Goal: Feedback & Contribution: Submit feedback/report problem

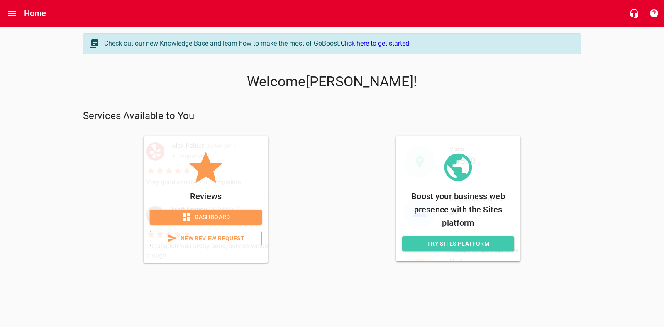
click at [213, 211] on link "Dashboard" at bounding box center [206, 216] width 112 height 15
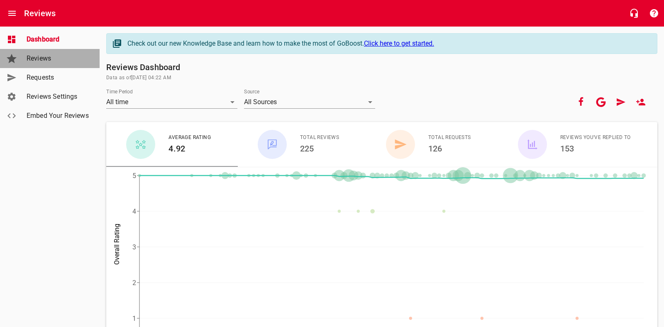
click at [49, 62] on span "Reviews" at bounding box center [58, 59] width 63 height 10
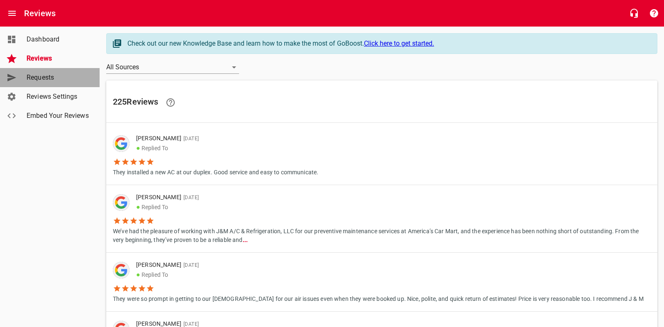
click at [46, 79] on span "Requests" at bounding box center [58, 78] width 63 height 10
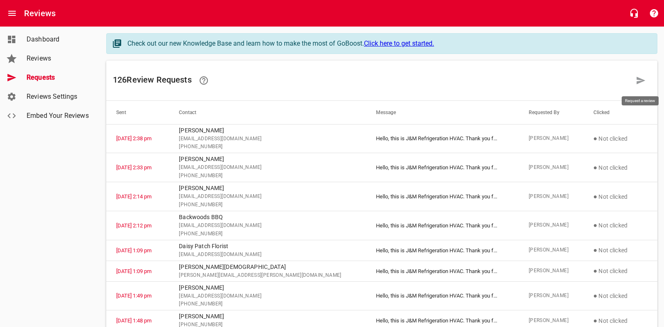
click at [648, 80] on link at bounding box center [641, 81] width 20 height 20
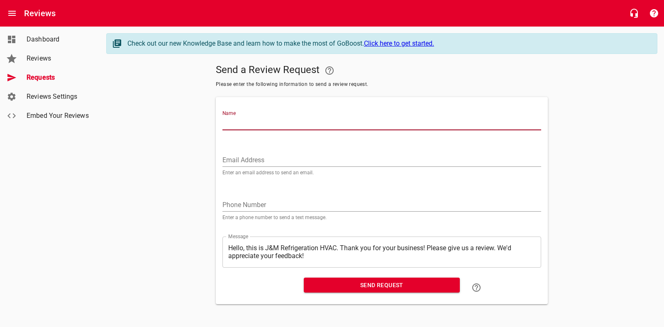
click at [249, 125] on input "Name" at bounding box center [381, 123] width 319 height 13
type input "[PERSON_NAME][GEOGRAPHIC_DATA]"
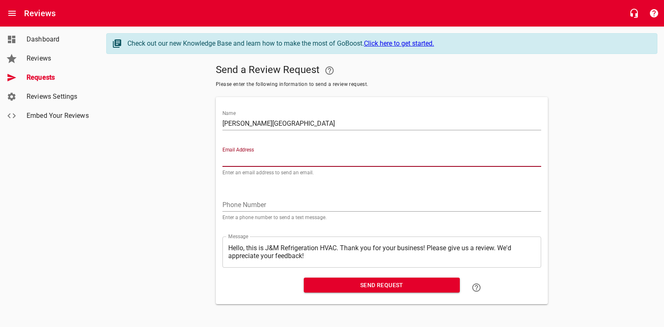
click at [253, 156] on input "Email Address" at bounding box center [381, 159] width 319 height 13
type input "[PERSON_NAME][EMAIL_ADDRESS][DOMAIN_NAME]"
click at [239, 202] on input "tel" at bounding box center [381, 204] width 319 height 13
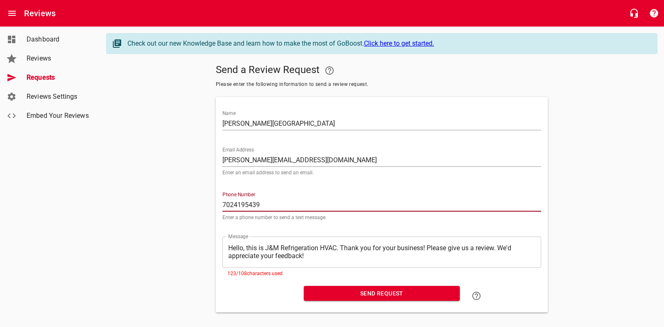
type input "7024195439"
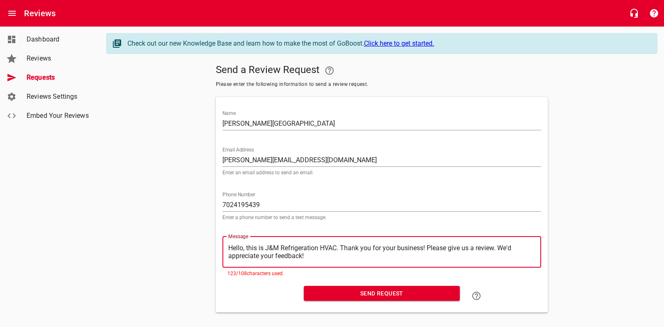
click at [309, 257] on textarea "Hello, this is J&M Refrigeration HVAC. Thank you for your business! Please give…" at bounding box center [381, 252] width 307 height 16
type textarea "Hello, this is J&M Refrigeration HVAC. Thank you for your business! Please give…"
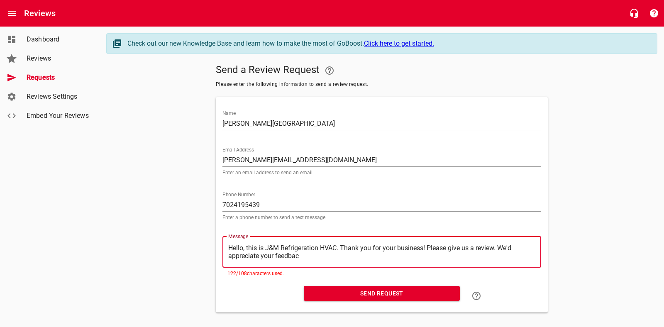
type textarea "Hello, this is J&M Refrigeration HVAC. Thank you for your business! Please give…"
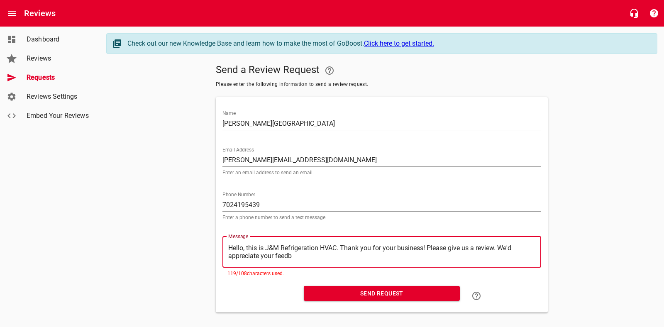
type textarea "Hello, this is J&M Refrigeration HVAC. Thank you for your business! Please give…"
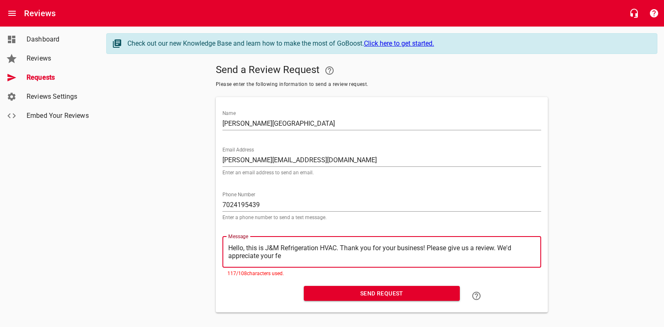
type textarea "Hello, this is J&M Refrigeration HVAC. Thank you for your business! Please give…"
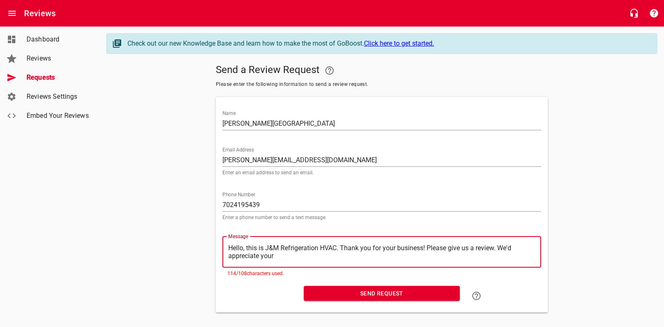
type textarea "Hello, this is J&M Refrigeration HVAC. Thank you for your business! Please give…"
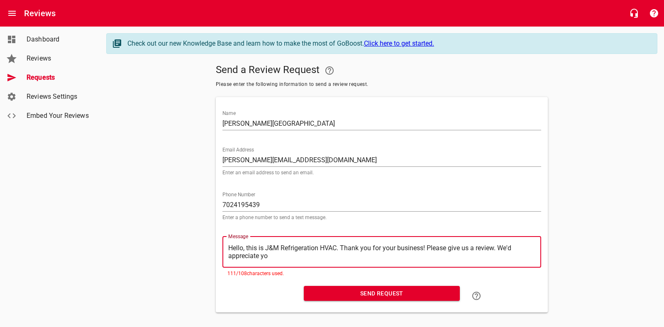
type textarea "Hello, this is J&M Refrigeration HVAC. Thank you for your business! Please give…"
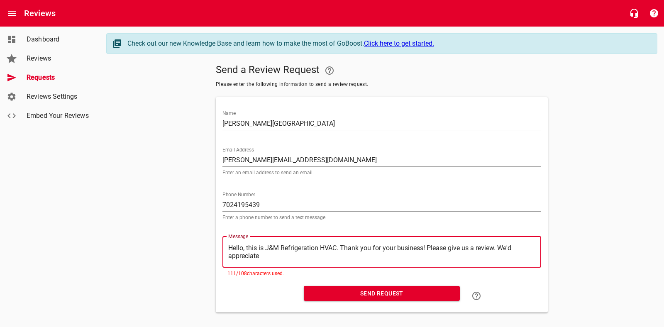
type textarea "Hello, this is J&M Refrigeration HVAC. Thank you for your business! Please give…"
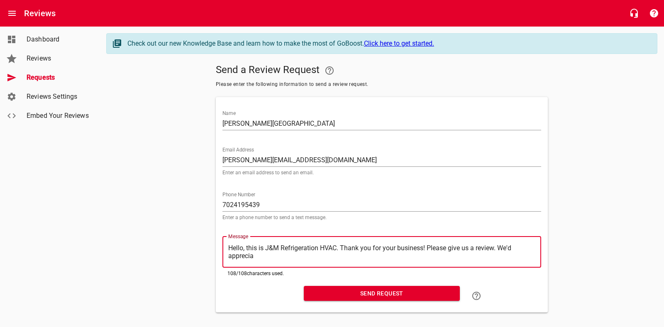
type textarea "Hello, this is J&M Refrigeration HVAC. Thank you for your business! Please give…"
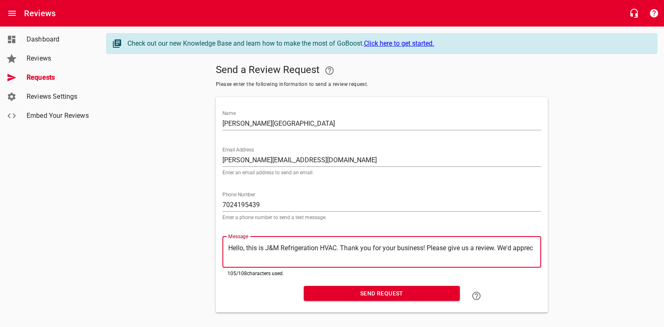
type textarea "Hello, this is J&M Refrigeration HVAC. Thank you for your business! Please give…"
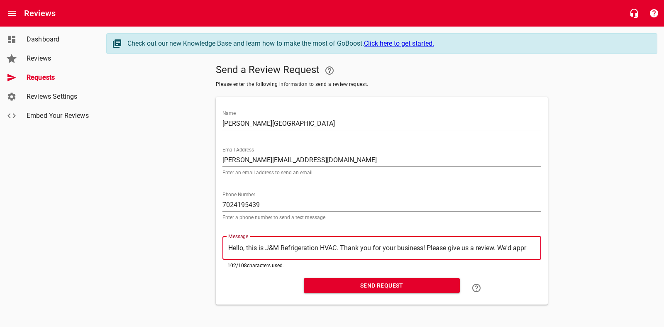
type textarea "Hello, this is J&M Refrigeration HVAC. Thank you for your business! Please give…"
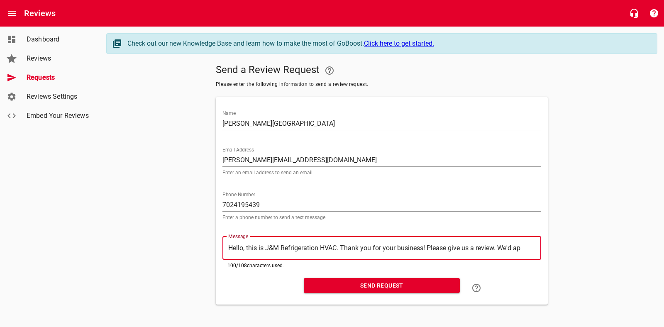
type textarea "Hello, this is J&M Refrigeration HVAC. Thank you for your business! Please give…"
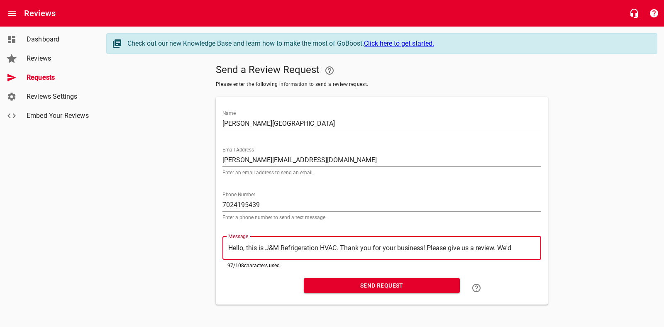
type textarea "Hello, this is J&M Refrigeration HVAC. Thank you for your business! Please give…"
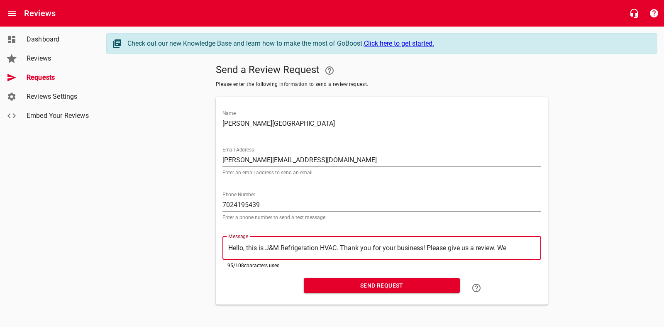
type textarea "Hello, this is J&M Refrigeration HVAC. Thank you for your business! Please give…"
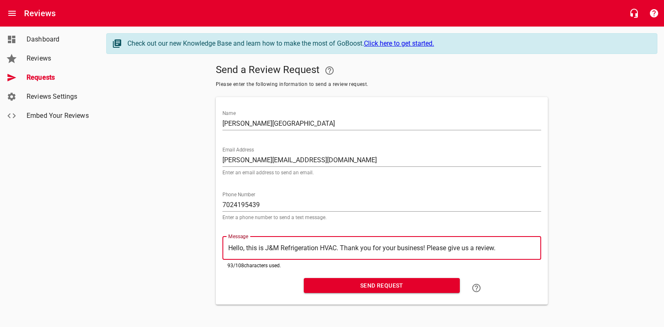
click at [388, 283] on span "Send Request" at bounding box center [381, 285] width 143 height 10
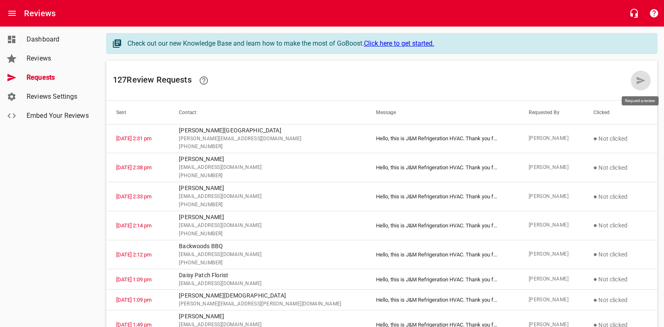
click at [644, 80] on icon at bounding box center [640, 80] width 9 height 7
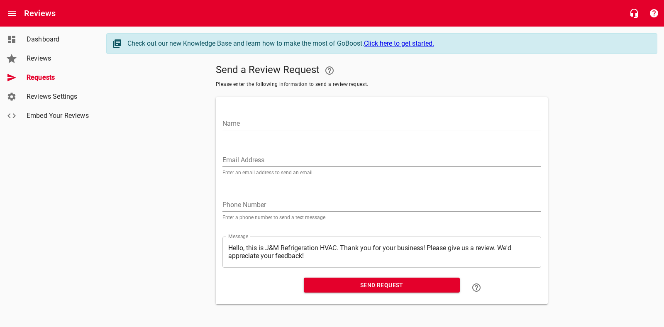
click at [239, 119] on input "Name" at bounding box center [381, 123] width 319 height 13
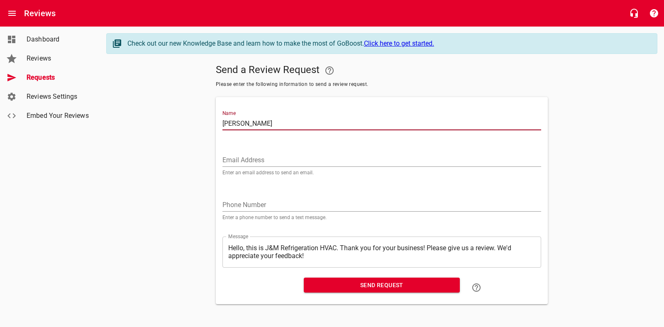
type input "[PERSON_NAME]"
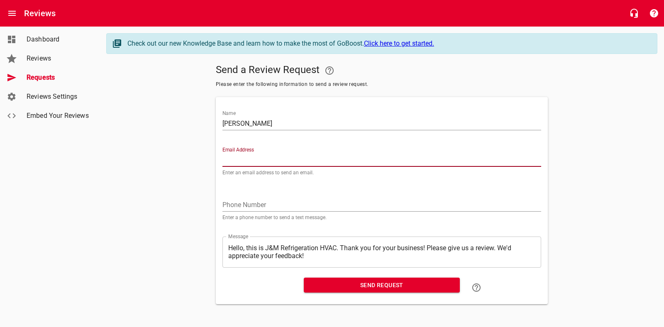
drag, startPoint x: 232, startPoint y: 161, endPoint x: 190, endPoint y: 145, distance: 45.7
click at [232, 161] on input "Email Address" at bounding box center [381, 159] width 319 height 13
type input "[EMAIL_ADDRESS][DOMAIN_NAME]"
drag, startPoint x: 250, startPoint y: 202, endPoint x: 240, endPoint y: 190, distance: 15.0
click at [249, 202] on input "tel" at bounding box center [381, 204] width 319 height 13
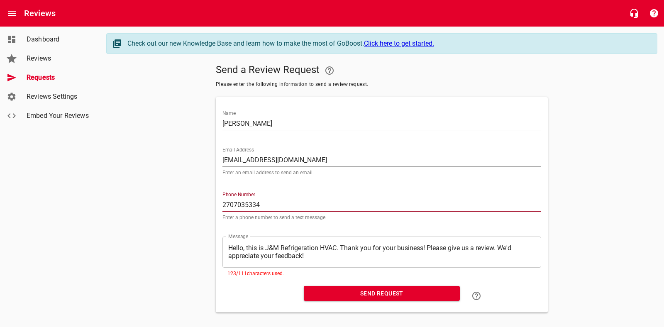
type input "2707035334"
click at [313, 261] on div "​ Hello, this is J&M Refrigeration HVAC. Thank you for your business! Please gi…" at bounding box center [381, 251] width 319 height 31
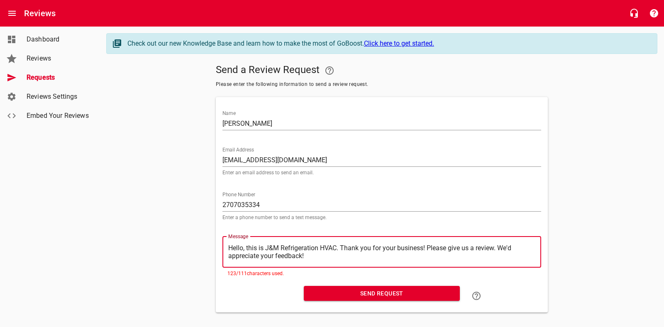
type textarea "Hello, this is J&M Refrigeration HVAC. Thank you for your business! Please give…"
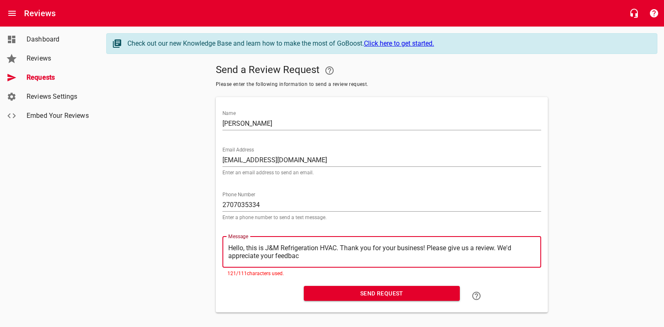
type textarea "Hello, this is J&M Refrigeration HVAC. Thank you for your business! Please give…"
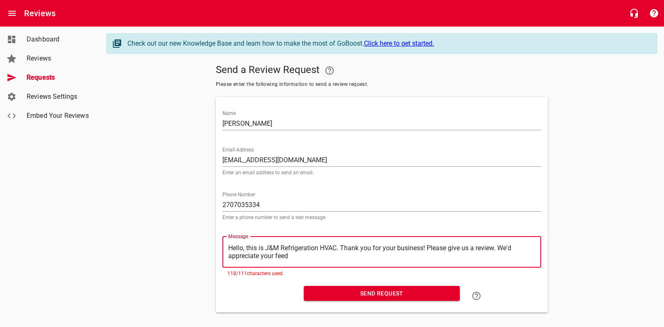
type textarea "Hello, this is J&M Refrigeration HVAC. Thank you for your business! Please give…"
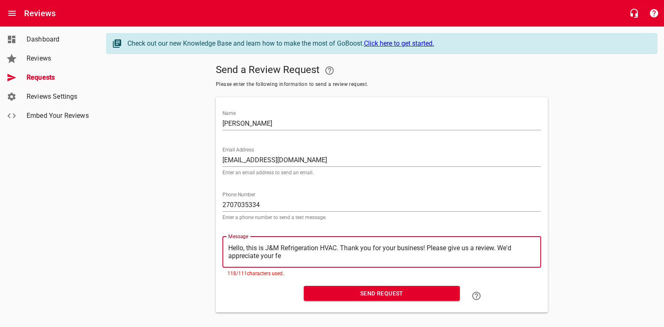
type textarea "Hello, this is J&M Refrigeration HVAC. Thank you for your business! Please give…"
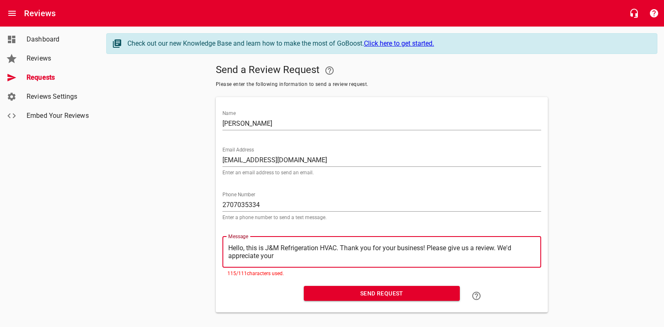
type textarea "Hello, this is J&M Refrigeration HVAC. Thank you for your business! Please give…"
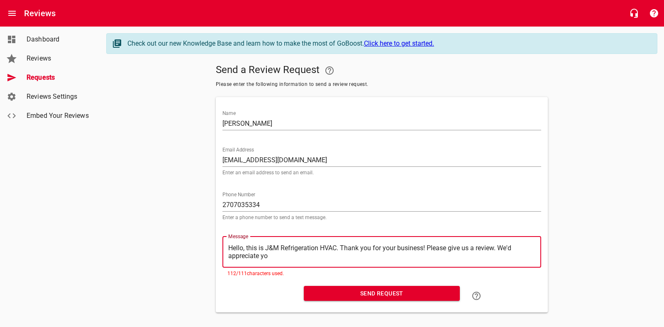
type textarea "Hello, this is J&M Refrigeration HVAC. Thank you for your business! Please give…"
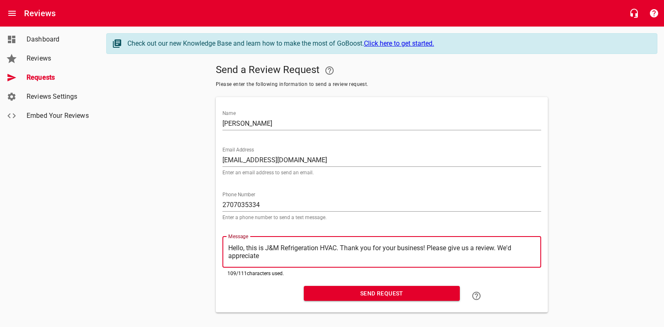
type textarea "Hello, this is J&M Refrigeration HVAC. Thank you for your business! Please give…"
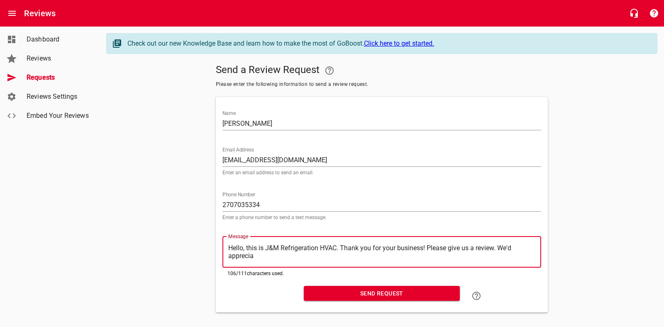
type textarea "Hello, this is J&M Refrigeration HVAC. Thank you for your business! Please give…"
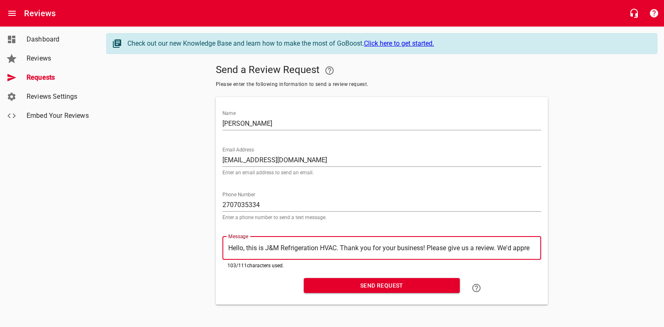
type textarea "Hello, this is J&M Refrigeration HVAC. Thank you for your business! Please give…"
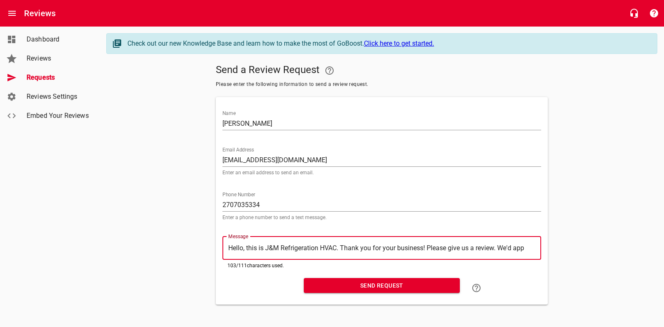
type textarea "Hello, this is J&M Refrigeration HVAC. Thank you for your business! Please give…"
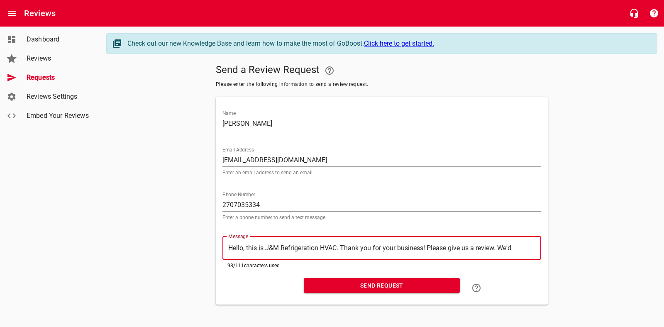
type textarea "Hello, this is J&M Refrigeration HVAC. Thank you for your business! Please give…"
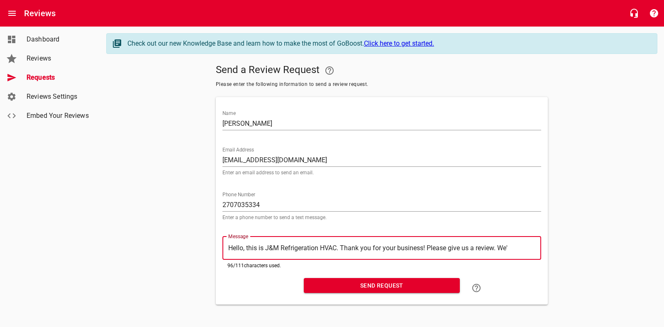
type textarea "Hello, this is J&M Refrigeration HVAC. Thank you for your business! Please give…"
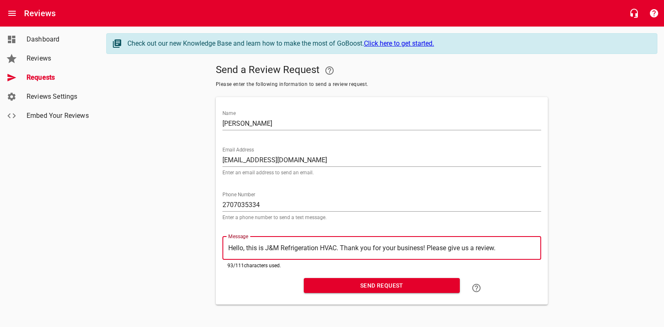
type textarea "Hello, this is J&M Refrigeration HVAC. Thank you for your business! Please give…"
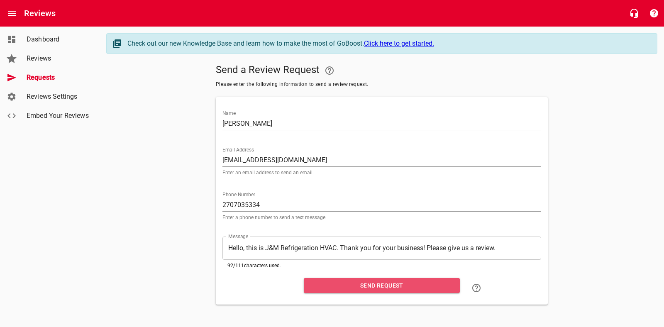
click at [382, 289] on span "Send Request" at bounding box center [381, 285] width 143 height 10
